Goal: Information Seeking & Learning: Learn about a topic

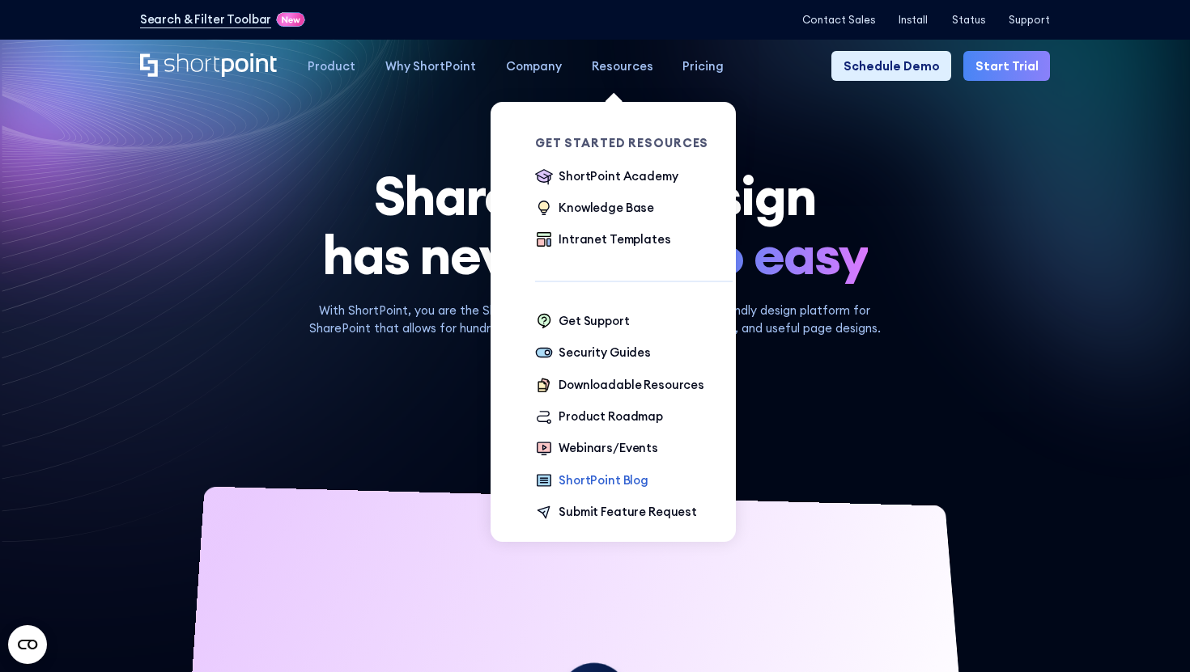
click at [558, 482] on div "ShortPoint Blog" at bounding box center [603, 481] width 90 height 18
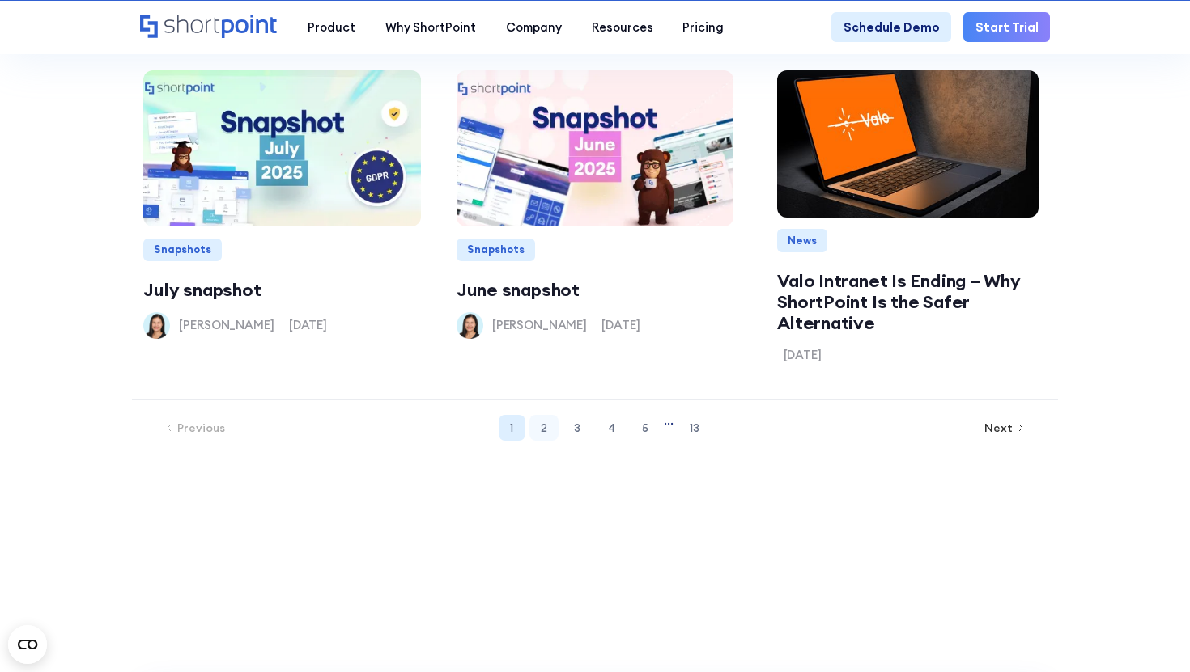
click at [549, 427] on link "2" at bounding box center [543, 428] width 29 height 26
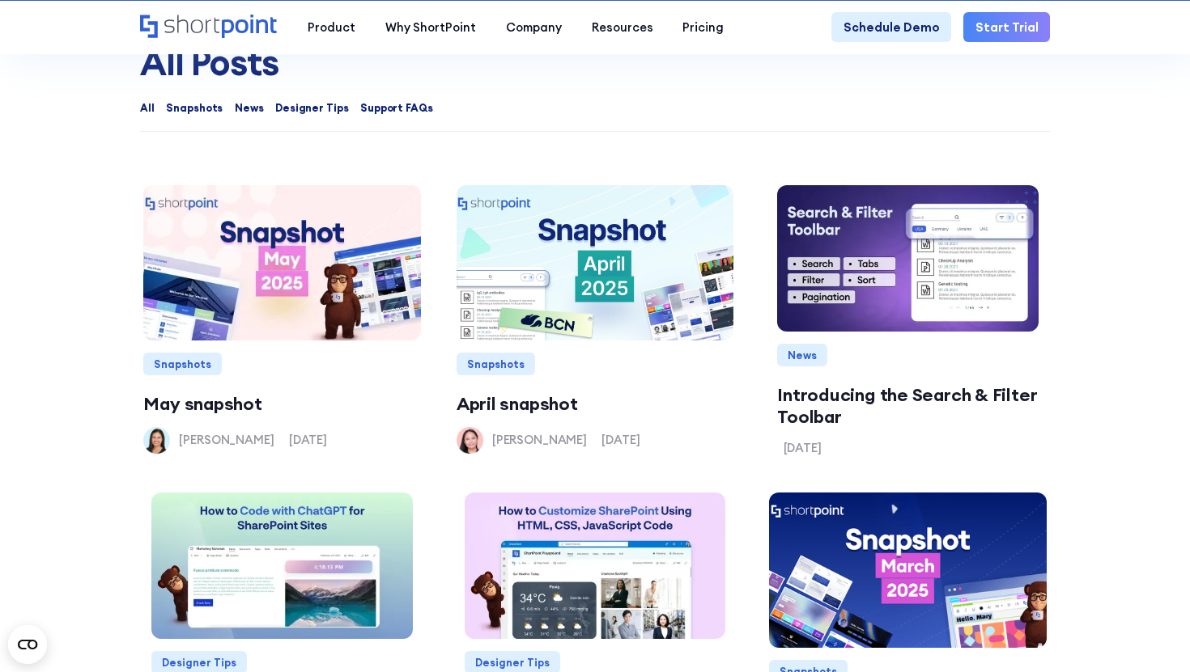
scroll to position [1348, 0]
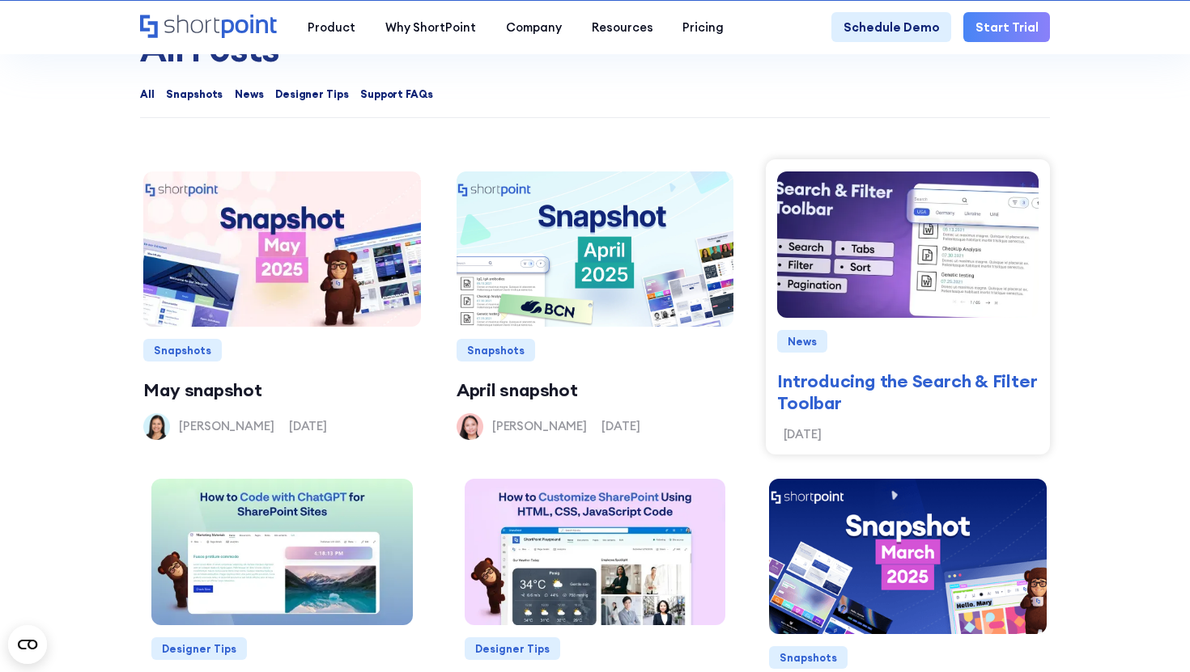
click at [878, 233] on img at bounding box center [907, 245] width 299 height 176
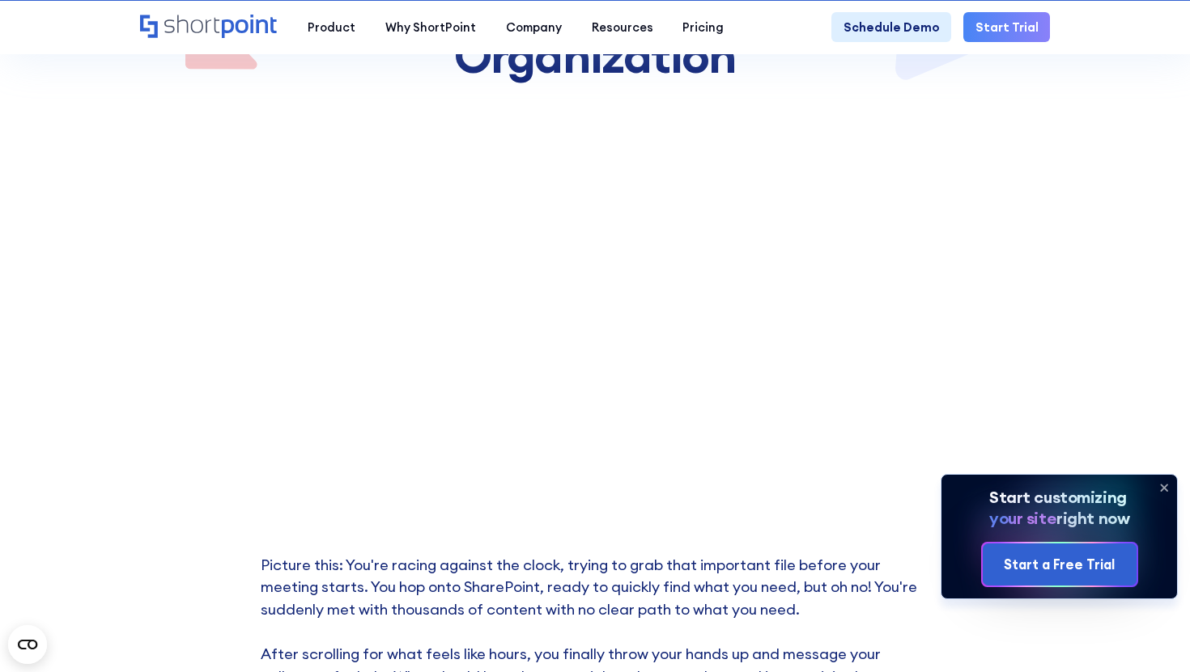
scroll to position [362, 0]
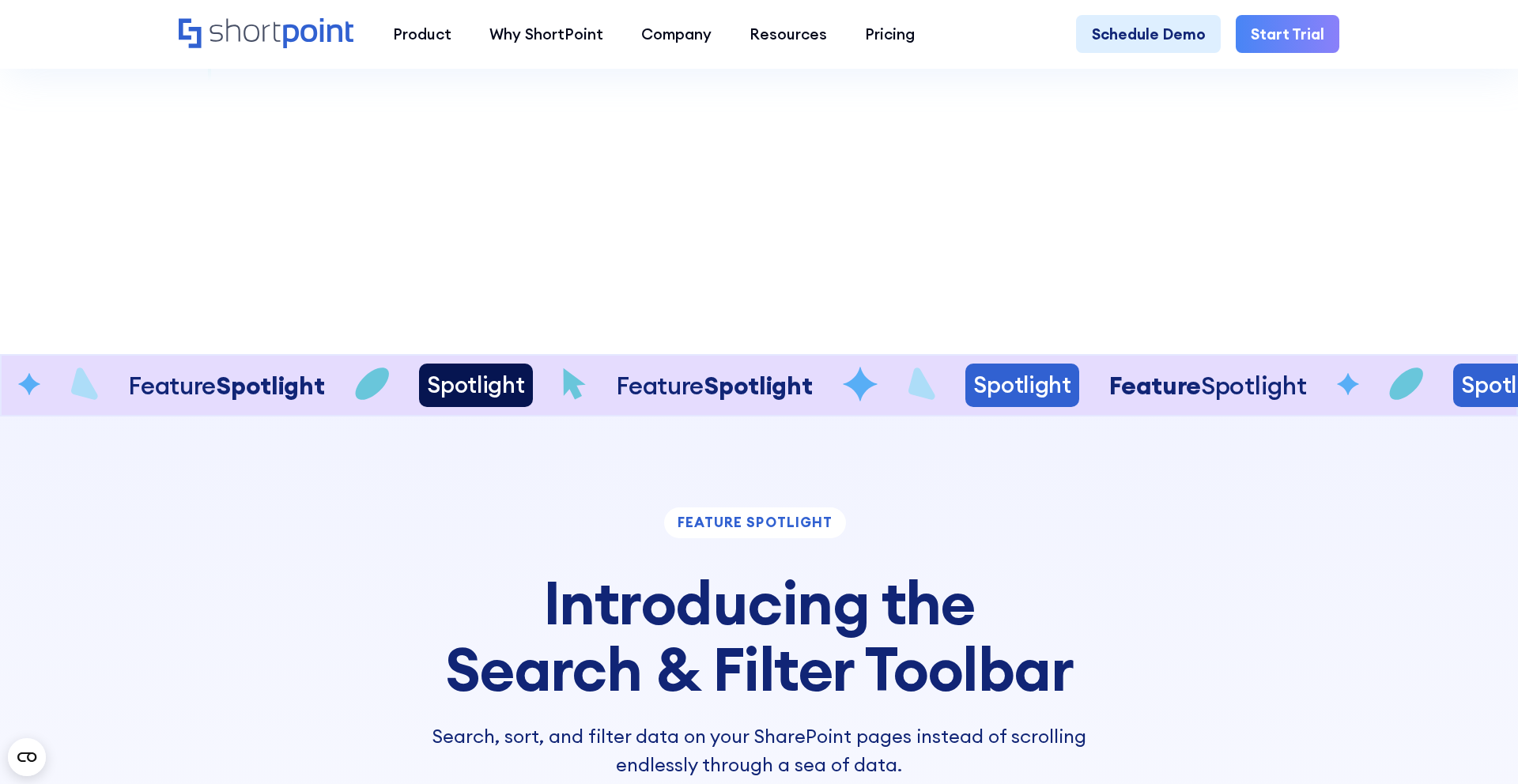
scroll to position [3679, 0]
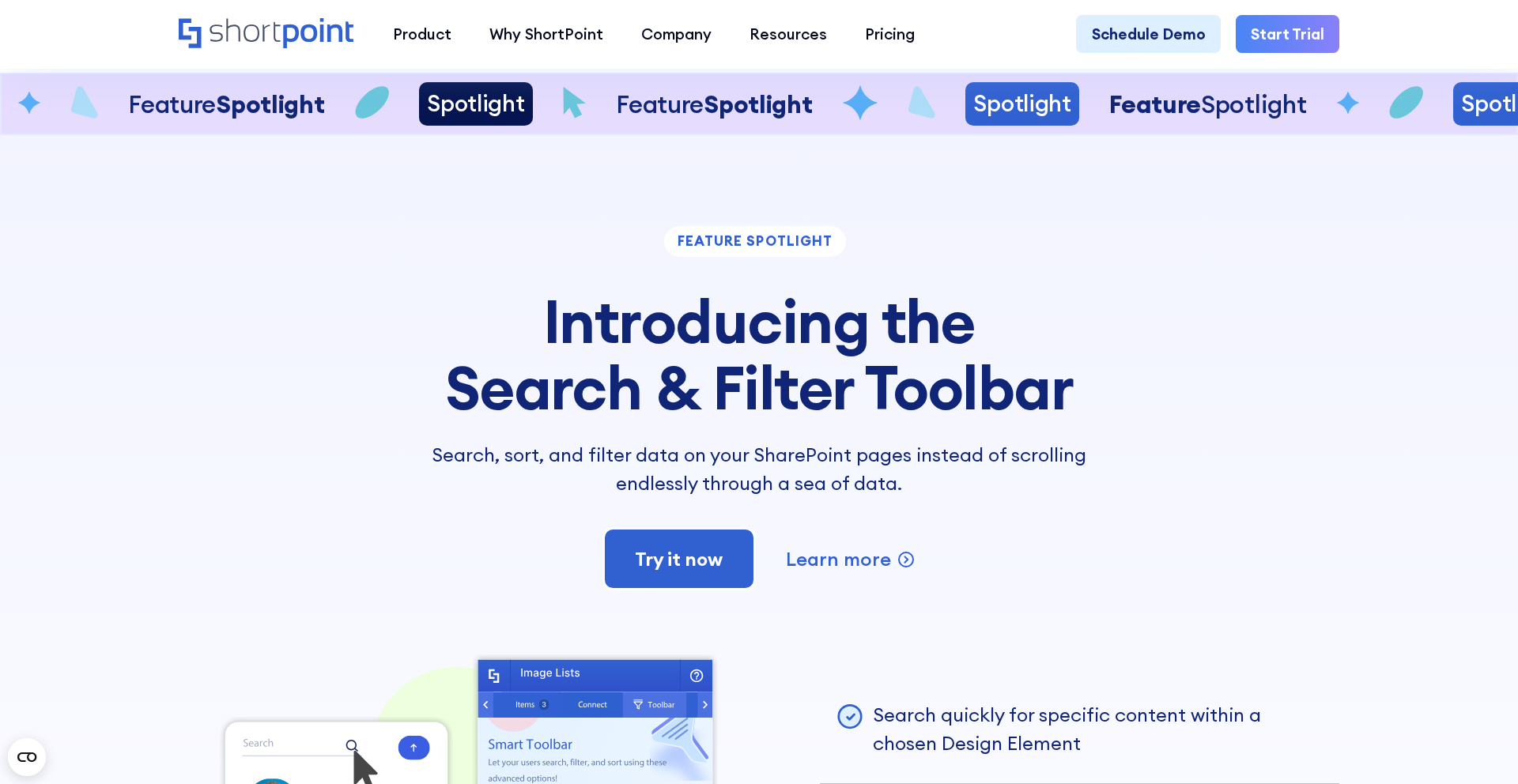
click at [653, 102] on div "Spotlight" at bounding box center [701, 103] width 98 height 27
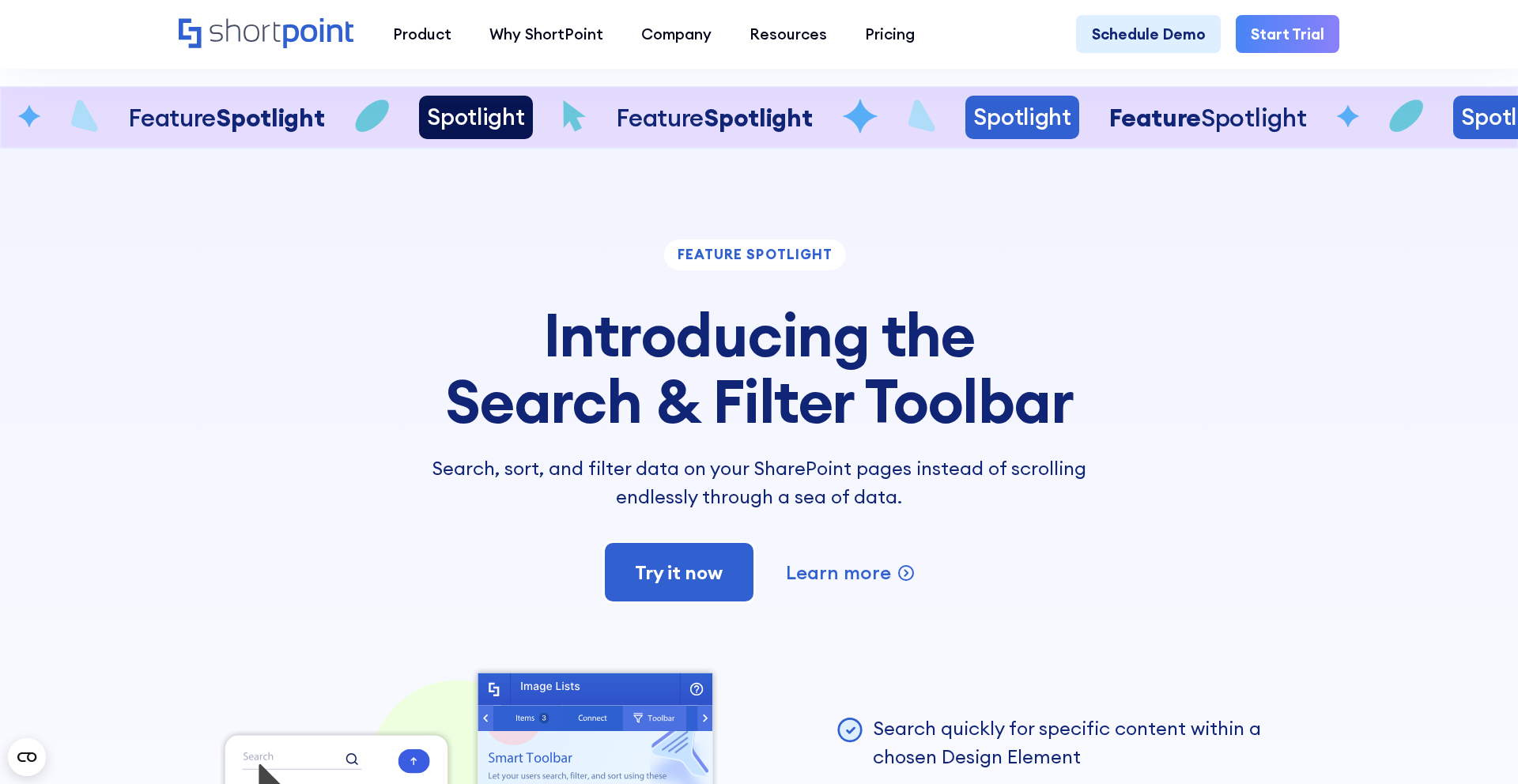
scroll to position [3644, 0]
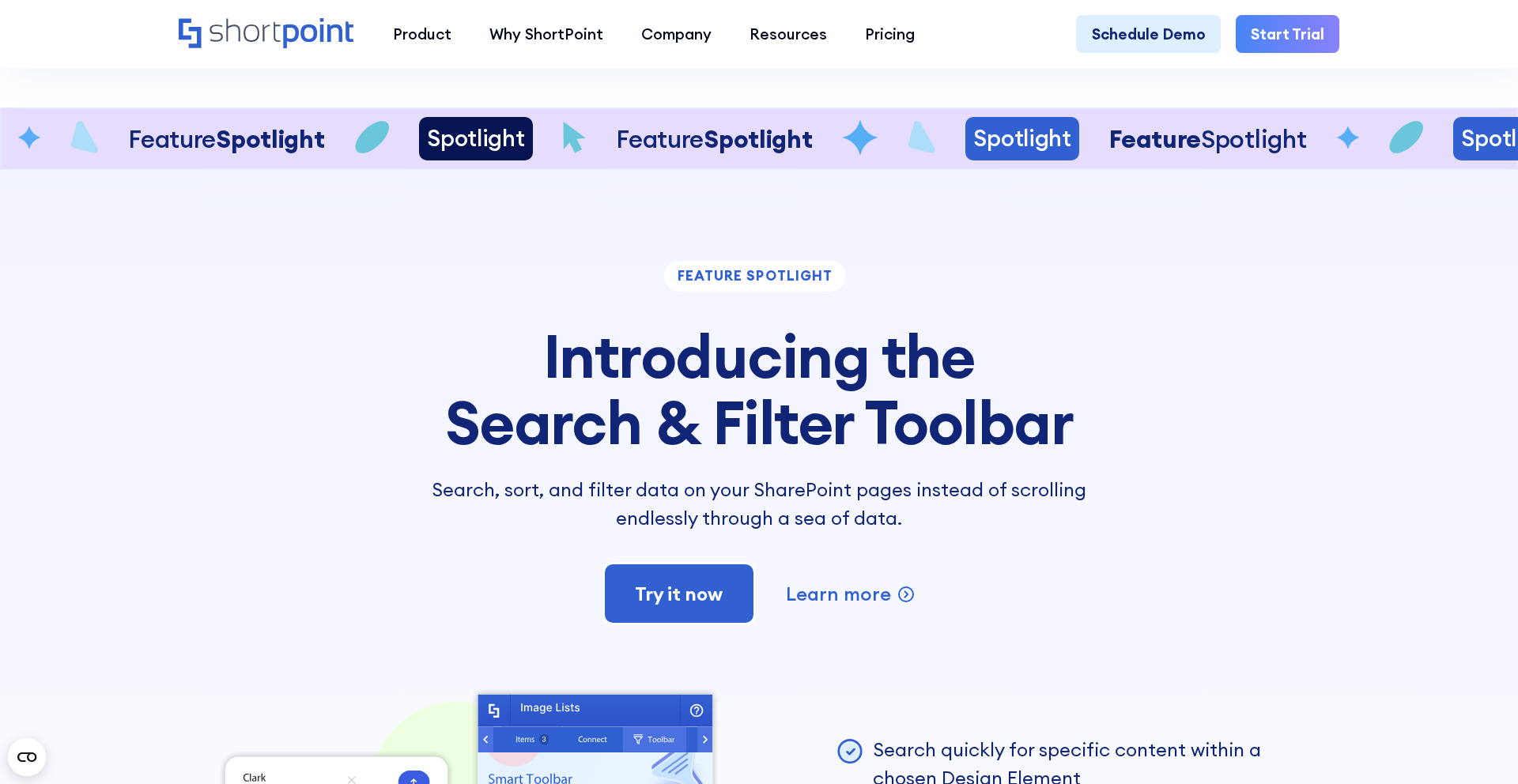
click at [776, 274] on div "feature spotlight" at bounding box center [755, 276] width 182 height 31
copy div "feature spotlight"
click at [574, 434] on h3 "Introducing the Search & Filter Toolbar" at bounding box center [759, 389] width 711 height 134
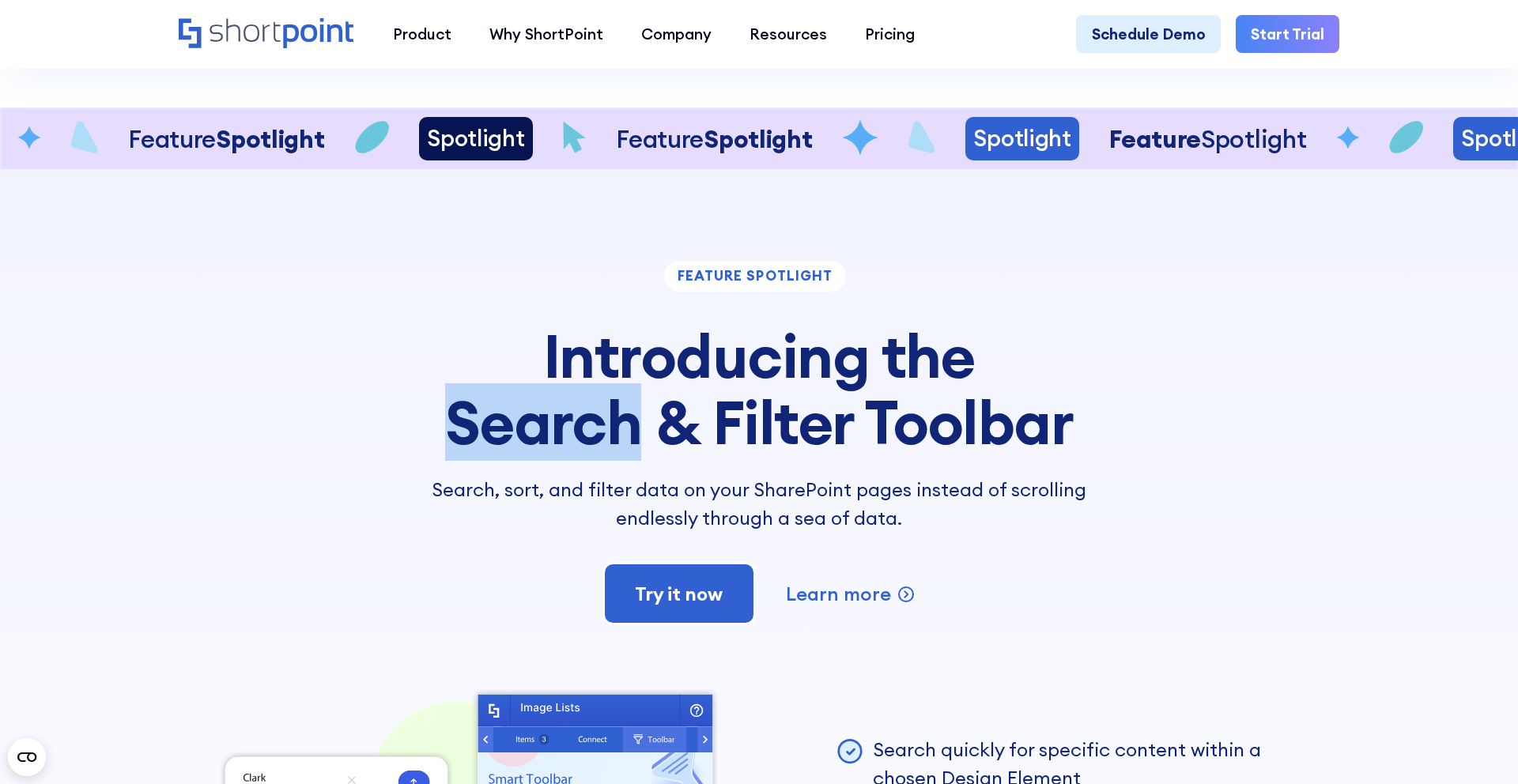
click at [574, 433] on h3 "Introducing the Search & Filter Toolbar" at bounding box center [759, 389] width 711 height 134
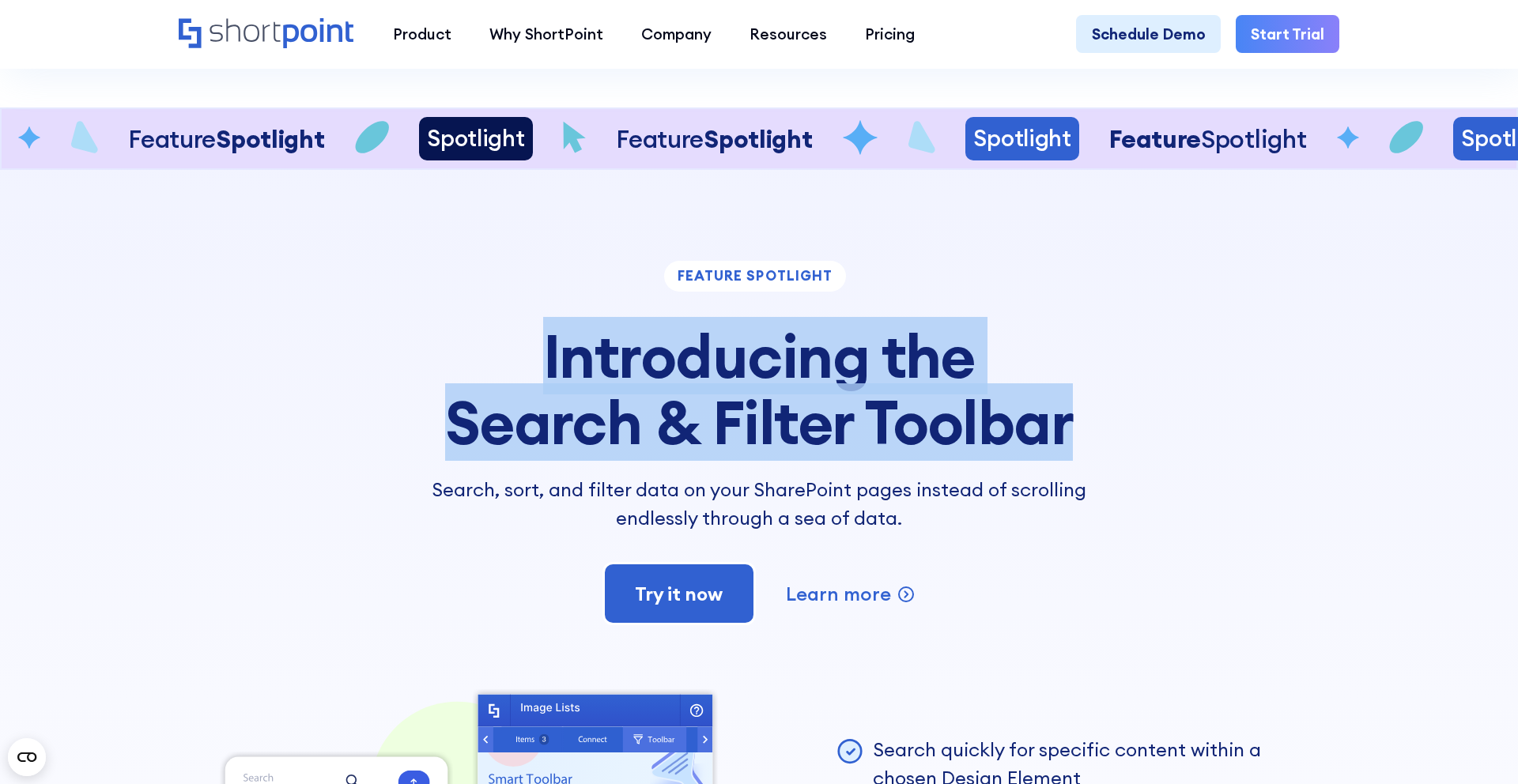
drag, startPoint x: 543, startPoint y: 357, endPoint x: 1196, endPoint y: 424, distance: 656.4
click at [1196, 424] on div "feature spotlight Introducing the Search & Filter Toolbar Search, sort, and fil…" at bounding box center [759, 442] width 1161 height 364
copy h3 "Introducing the Search & Filter Toolbar"
